Goal: Information Seeking & Learning: Learn about a topic

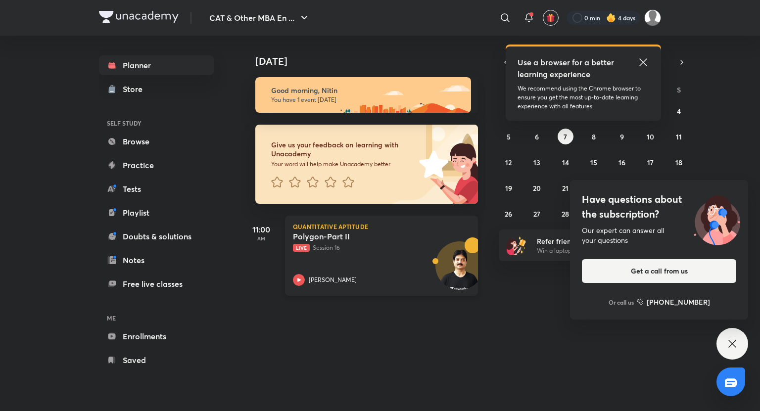
click at [350, 261] on div "Polygon-Part II Live Session 16 [PERSON_NAME]" at bounding box center [370, 258] width 155 height 54
